Goal: Register for event/course

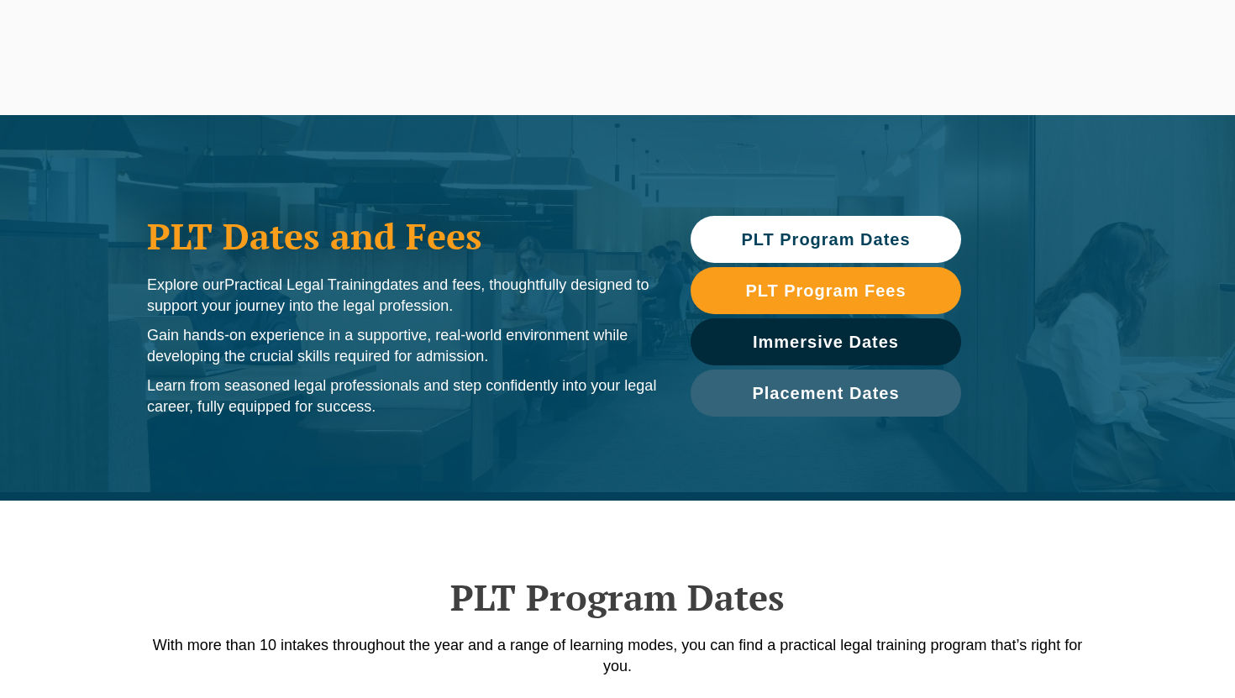
click at [813, 234] on span "PLT Program Dates" at bounding box center [825, 239] width 169 height 17
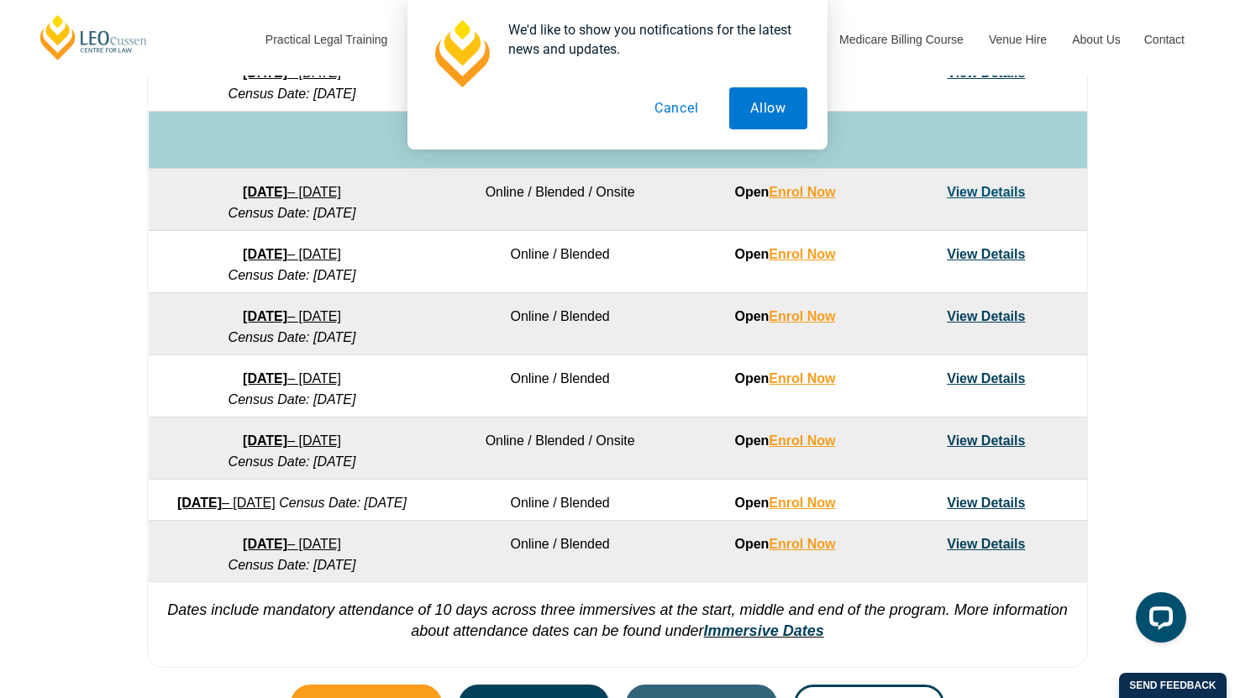
scroll to position [1017, 0]
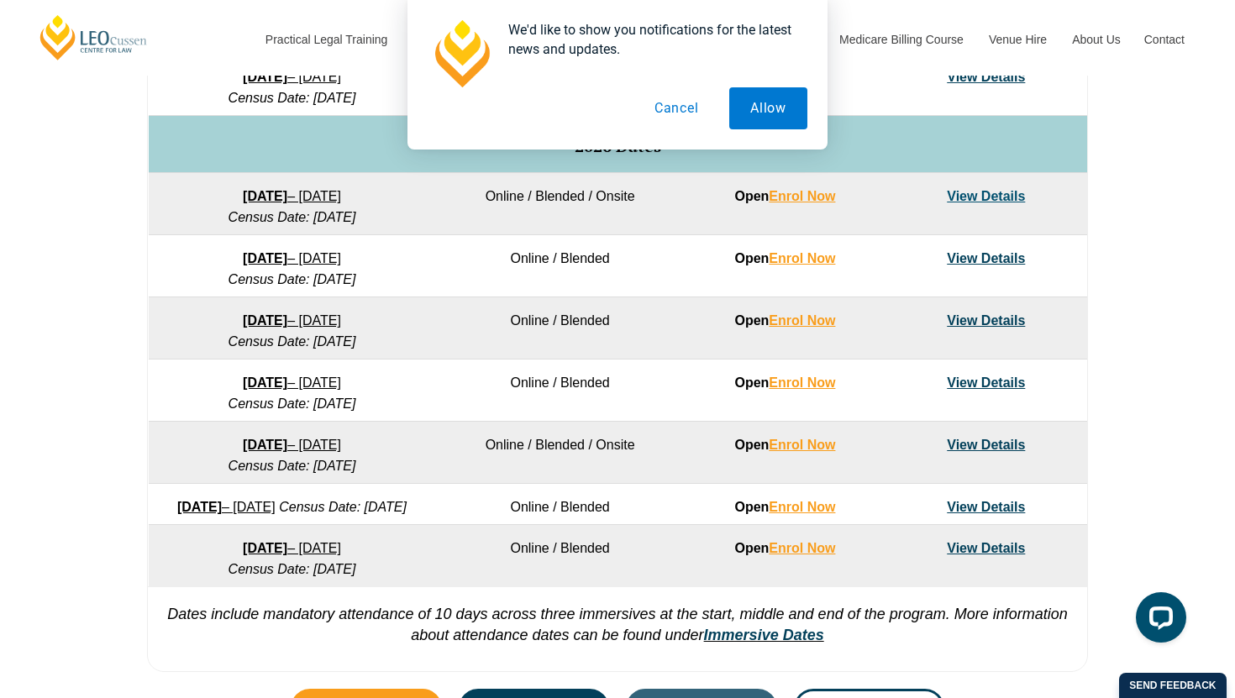
click at [972, 263] on link "View Details" at bounding box center [986, 258] width 78 height 14
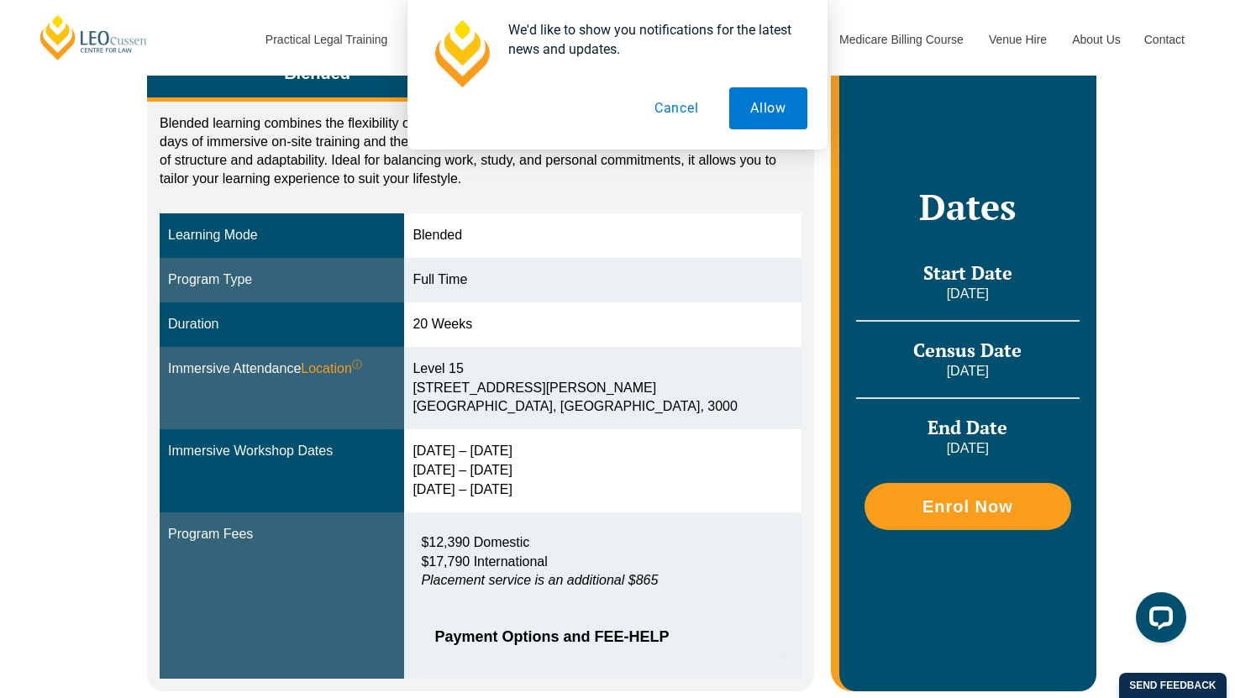
click at [668, 108] on button "Cancel" at bounding box center [676, 108] width 87 height 42
